Goal: Task Accomplishment & Management: Manage account settings

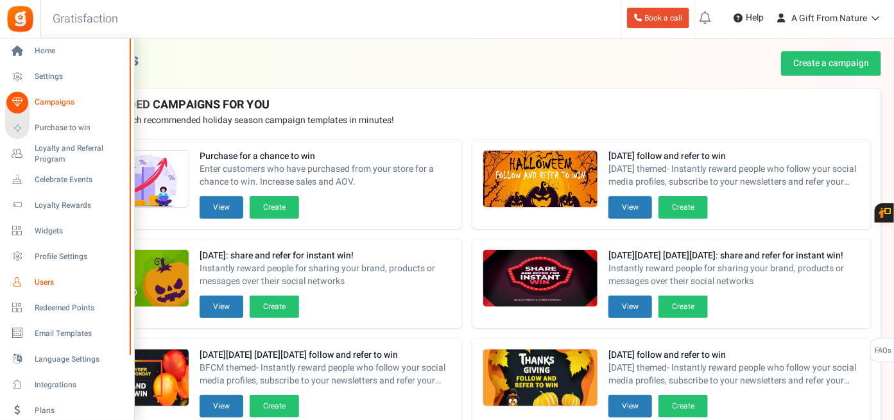
click at [42, 285] on span "Users" at bounding box center [80, 282] width 90 height 11
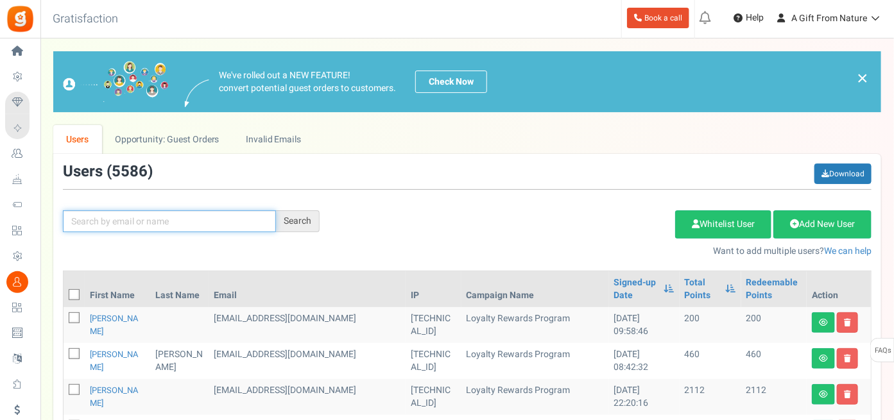
click at [169, 218] on input "text" at bounding box center [169, 221] width 213 height 22
paste input "[EMAIL_ADDRESS][DOMAIN_NAME]"
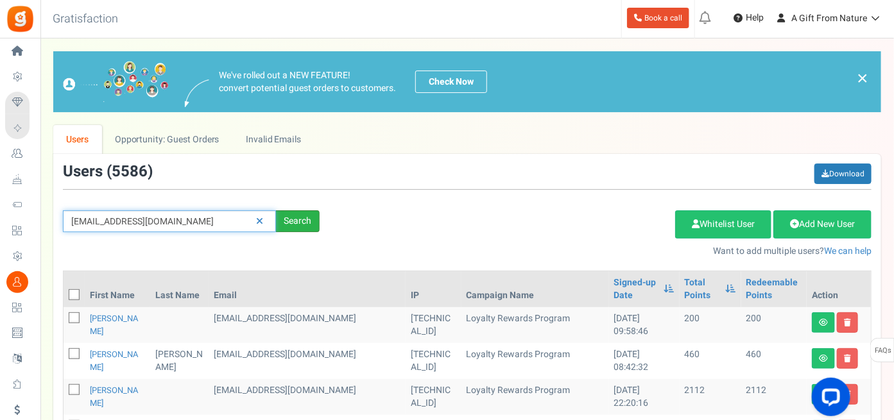
type input "[EMAIL_ADDRESS][DOMAIN_NAME]"
click at [291, 214] on div "Search" at bounding box center [298, 221] width 44 height 22
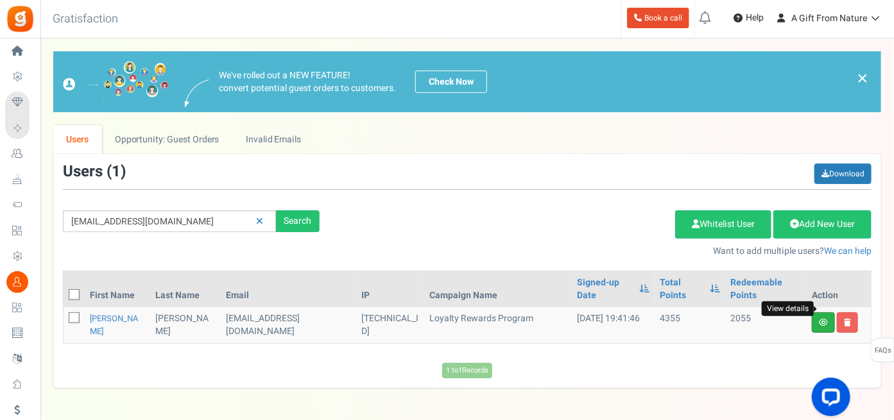
click at [819, 319] on icon at bounding box center [823, 323] width 9 height 8
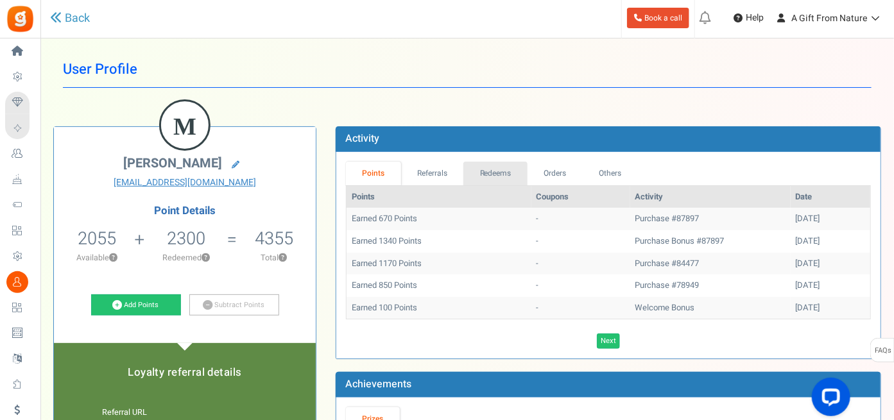
click at [498, 170] on link "Redeems" at bounding box center [495, 174] width 64 height 24
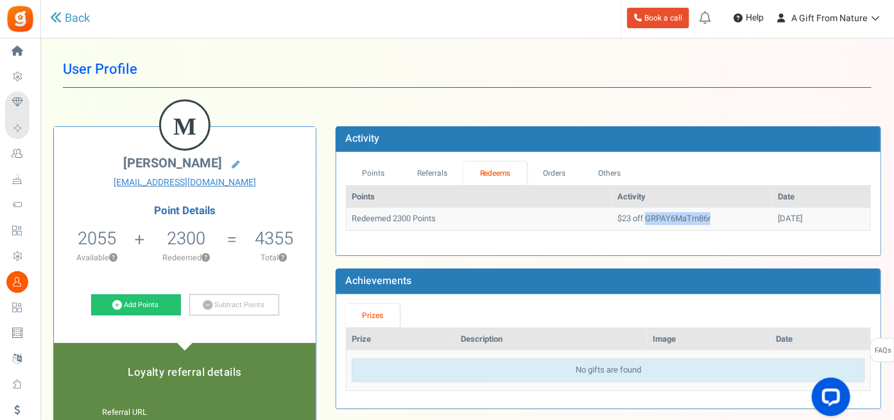
drag, startPoint x: 678, startPoint y: 218, endPoint x: 615, endPoint y: 223, distance: 63.1
click at [615, 223] on td "$23 off GRPAY6MaTm86r" at bounding box center [692, 219] width 160 height 22
copy td "GRPAY6MaTm86r"
drag, startPoint x: 123, startPoint y: 235, endPoint x: 50, endPoint y: 235, distance: 72.5
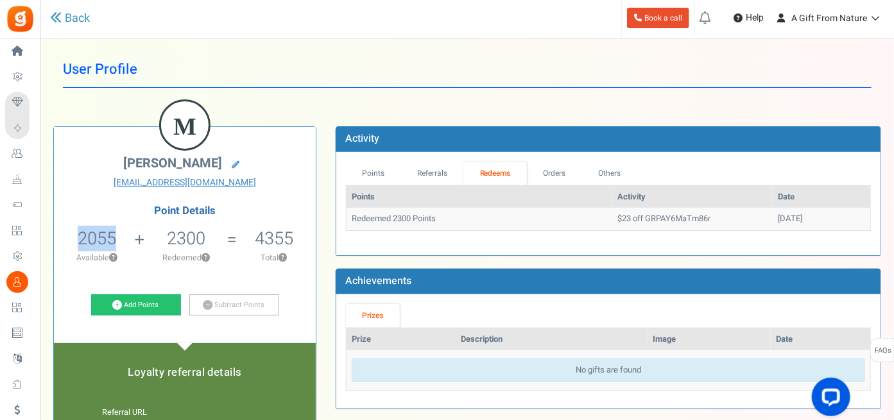
copy span "2055"
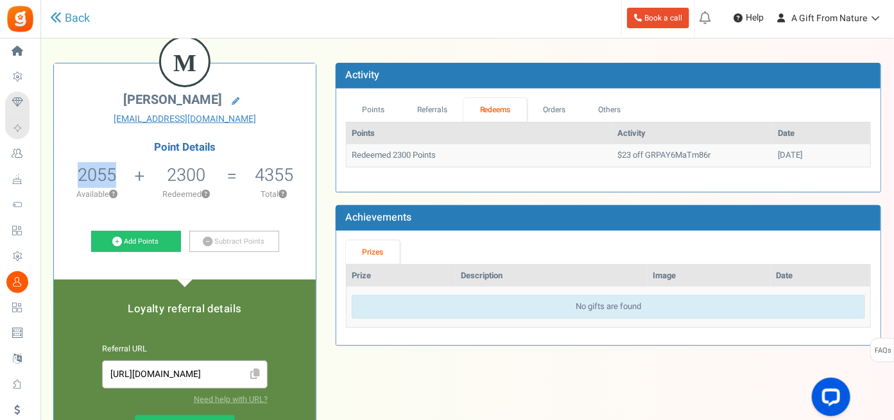
scroll to position [64, 0]
